Goal: Complete application form

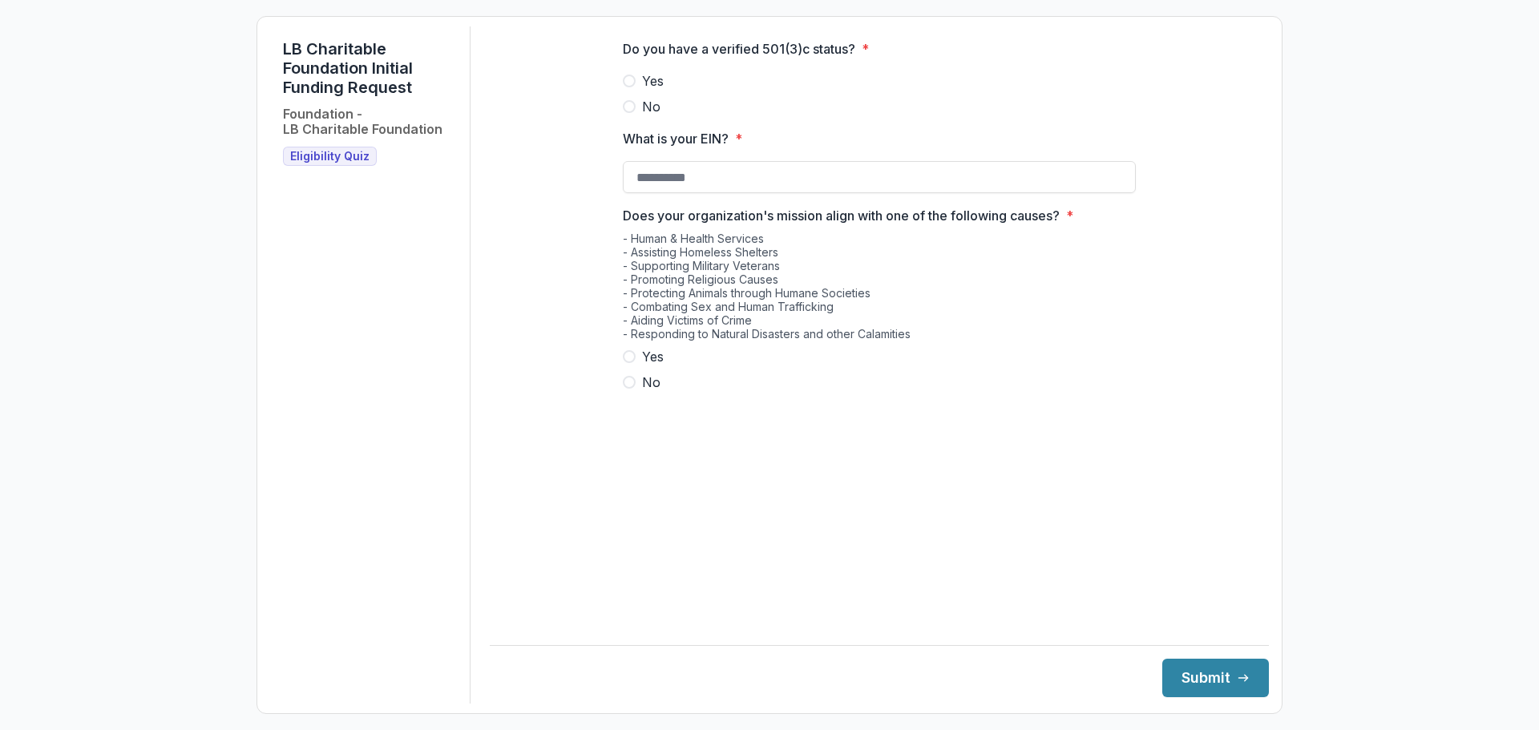
click at [624, 87] on span at bounding box center [629, 81] width 13 height 13
click at [693, 184] on input "What is your EIN? *" at bounding box center [879, 177] width 513 height 32
type input "**********"
click at [637, 366] on label "Yes" at bounding box center [879, 356] width 513 height 19
click at [1183, 665] on button "Submit" at bounding box center [1215, 678] width 107 height 38
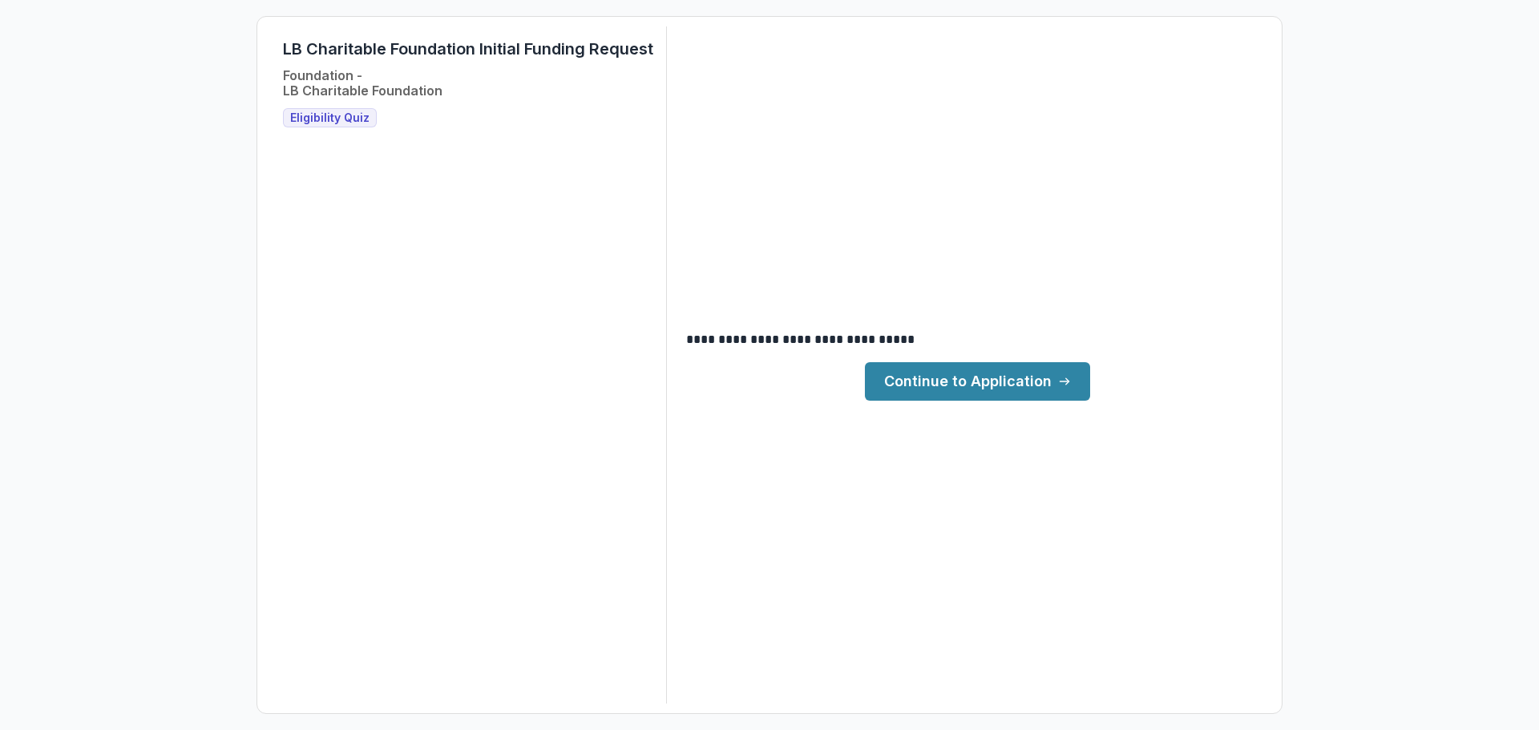
click at [952, 393] on link "Continue to Application" at bounding box center [977, 381] width 225 height 38
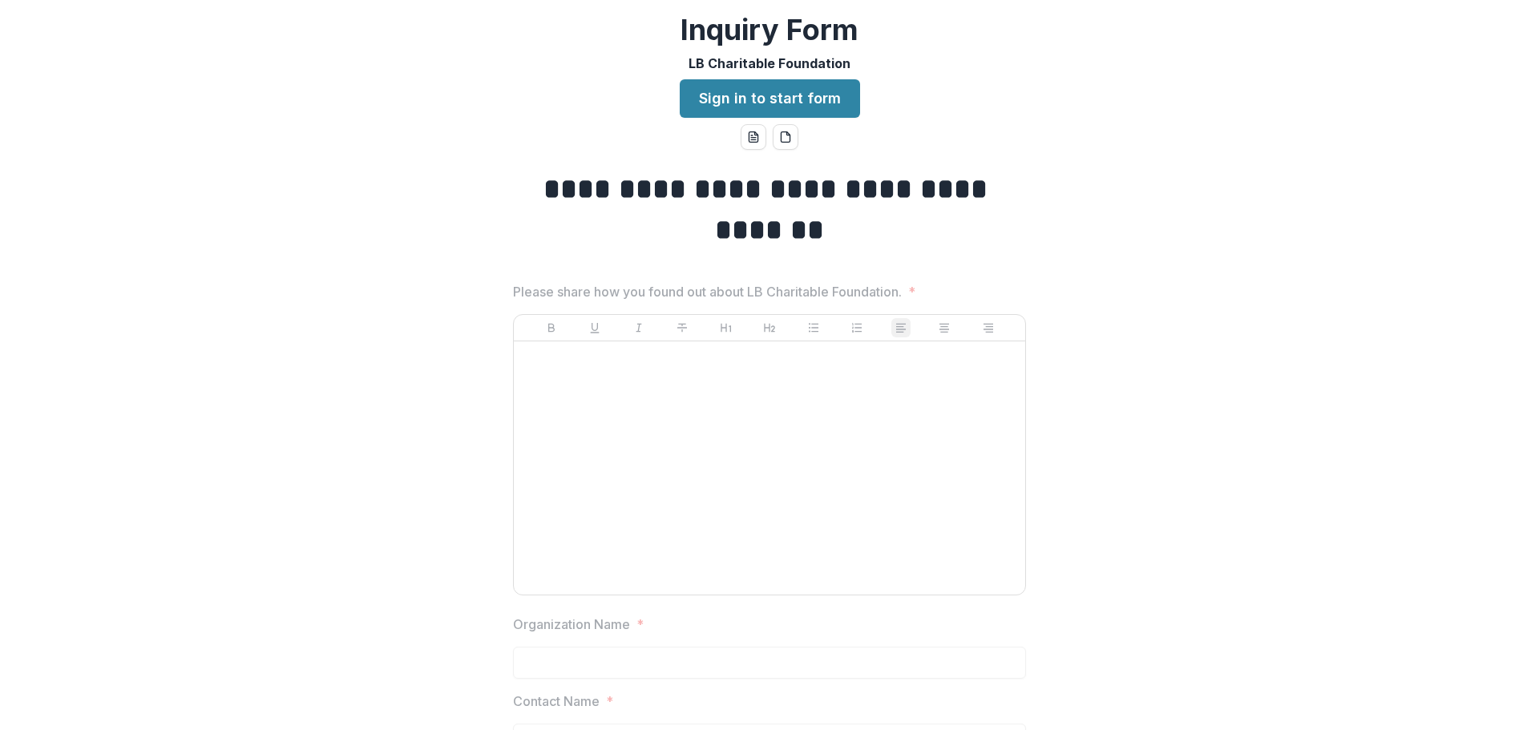
click at [955, 411] on div at bounding box center [769, 468] width 499 height 240
click at [754, 93] on link "Sign in to start form" at bounding box center [770, 98] width 180 height 38
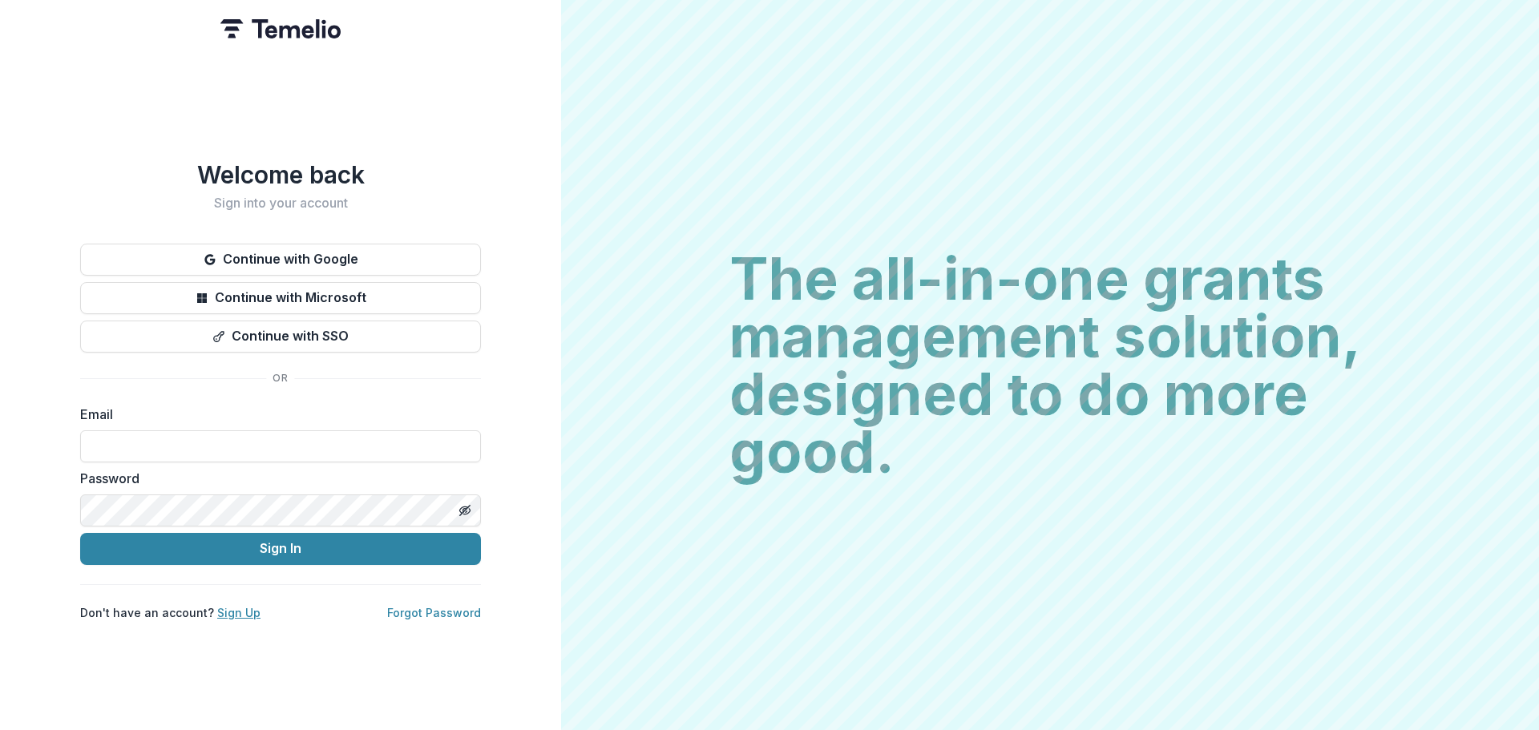
click at [228, 606] on link "Sign Up" at bounding box center [238, 613] width 43 height 14
